Goal: Browse casually

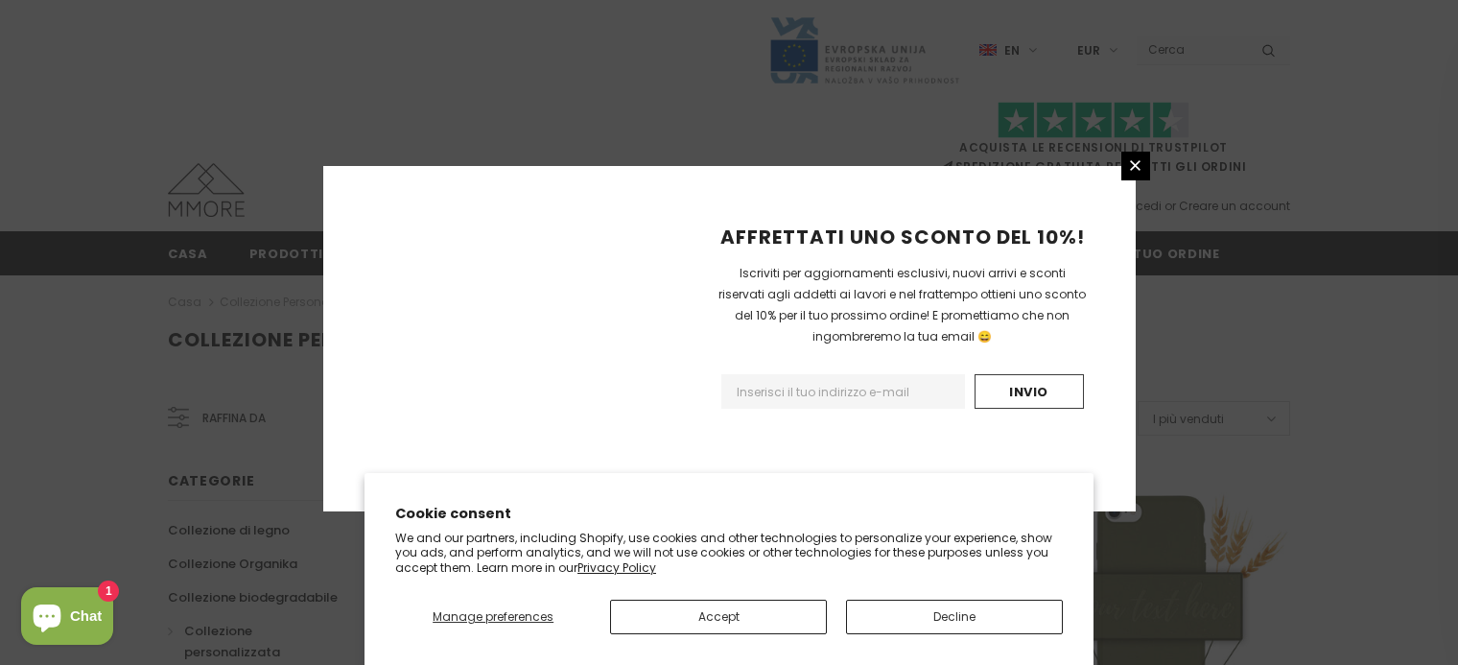
scroll to position [1451, 0]
